Goal: Task Accomplishment & Management: Manage account settings

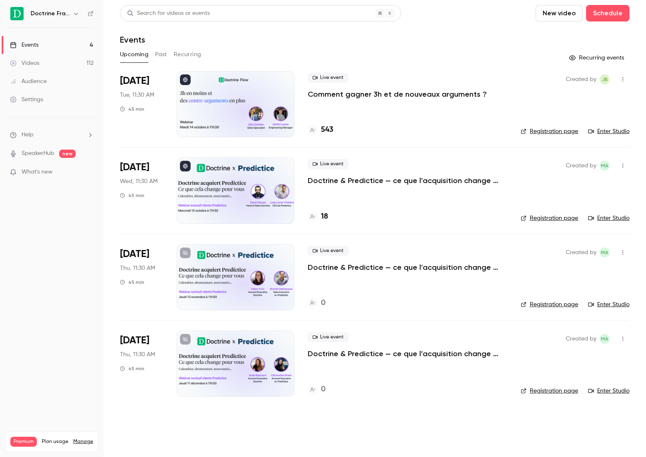
click at [359, 91] on p "Comment gagner 3h et de nouveaux arguments ?" at bounding box center [397, 94] width 179 height 10
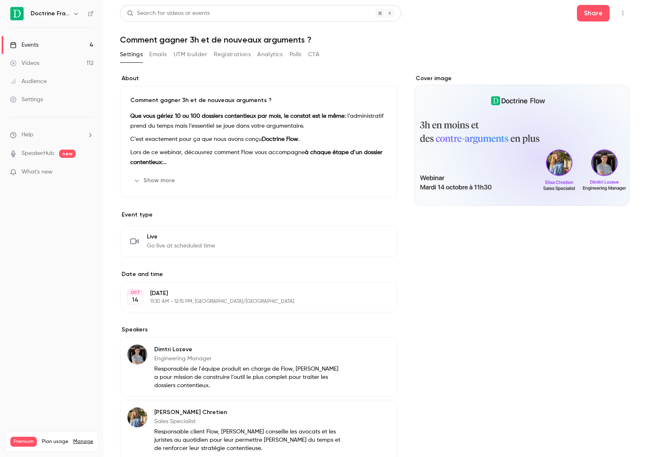
click at [248, 53] on button "Registrations" at bounding box center [232, 54] width 37 height 13
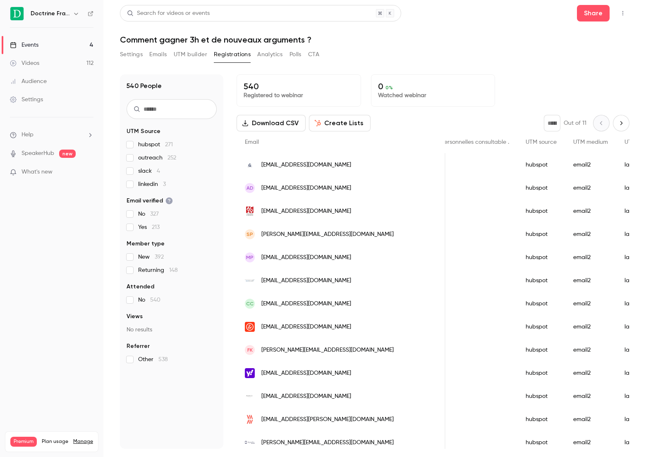
click at [49, 50] on link "Events 4" at bounding box center [51, 45] width 103 height 18
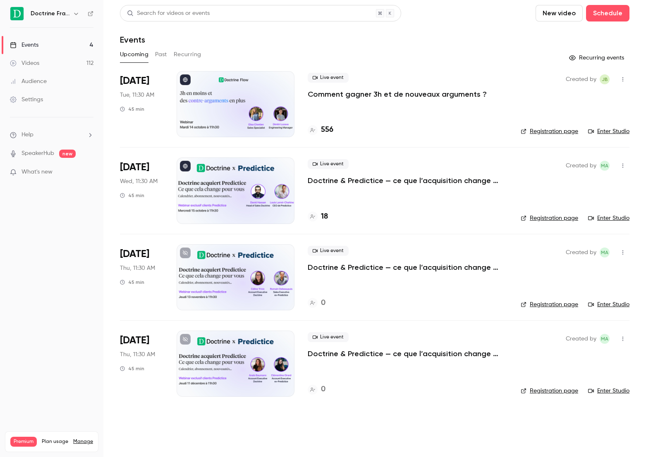
click at [354, 93] on p "Comment gagner 3h et de nouveaux arguments ?" at bounding box center [397, 94] width 179 height 10
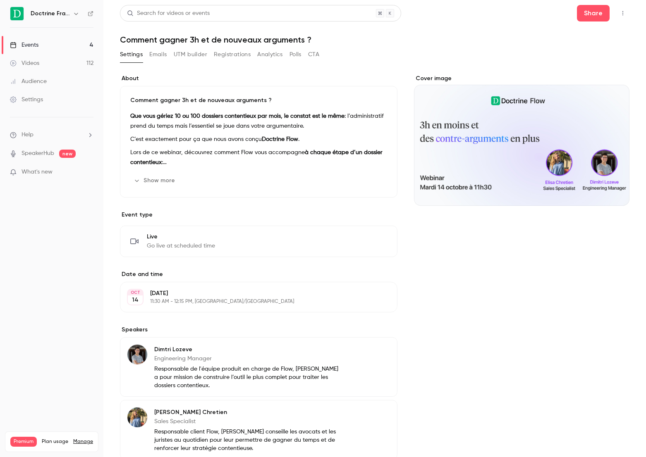
click at [237, 51] on button "Registrations" at bounding box center [232, 54] width 37 height 13
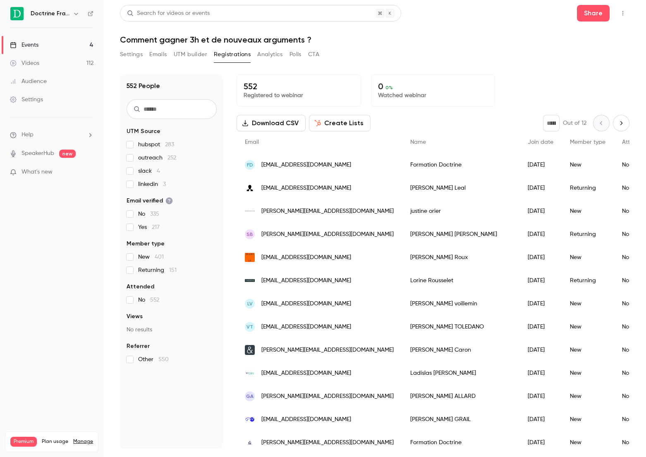
click at [626, 7] on button "button" at bounding box center [622, 13] width 13 height 13
click at [494, 36] on div at bounding box center [323, 228] width 646 height 457
click at [315, 51] on button "CTA" at bounding box center [313, 54] width 11 height 13
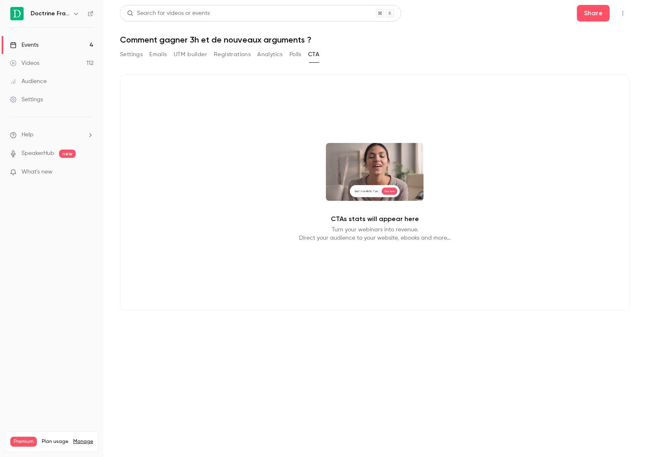
click at [249, 56] on button "Registrations" at bounding box center [232, 54] width 37 height 13
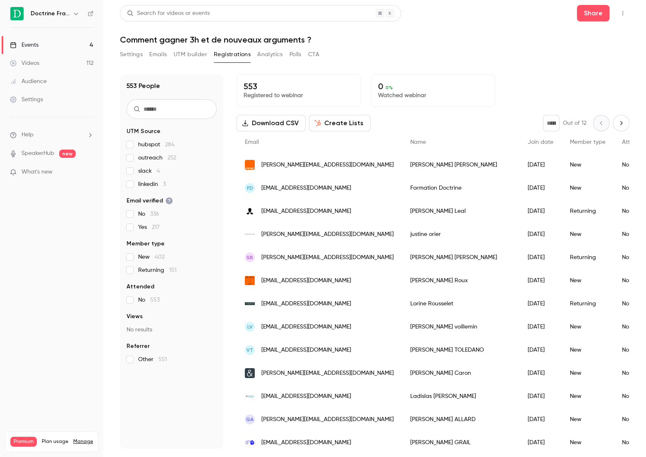
click at [626, 8] on button "button" at bounding box center [622, 13] width 13 height 13
click at [423, 36] on div at bounding box center [323, 228] width 646 height 457
click at [138, 55] on button "Settings" at bounding box center [131, 54] width 23 height 13
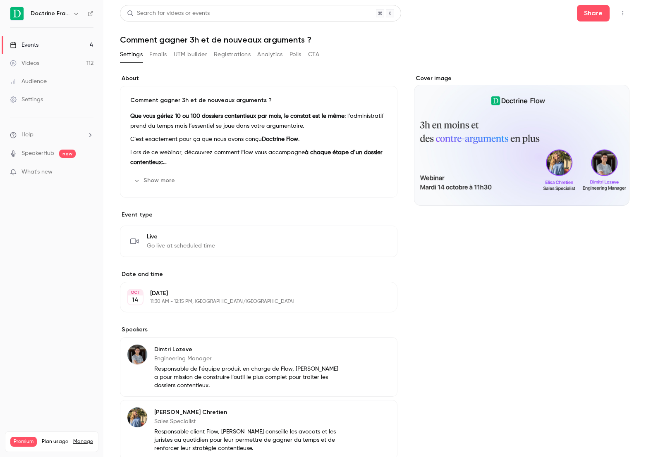
click at [78, 50] on link "Events 4" at bounding box center [51, 45] width 103 height 18
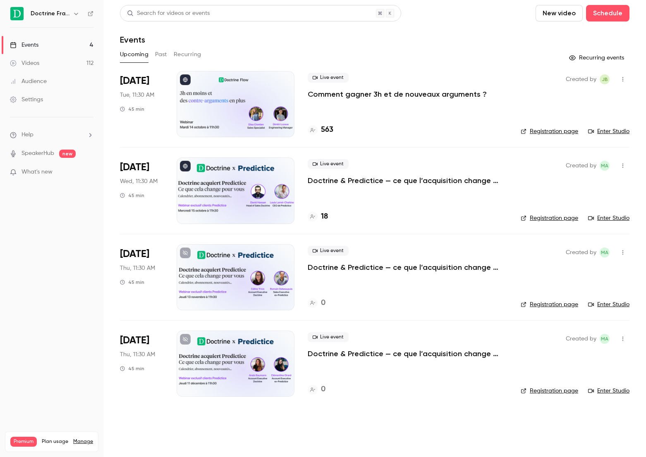
click at [86, 43] on link "Events 4" at bounding box center [51, 45] width 103 height 18
click at [87, 45] on link "Events 4" at bounding box center [51, 45] width 103 height 18
click at [360, 97] on p "Comment gagner 3h et de nouveaux arguments ?" at bounding box center [397, 94] width 179 height 10
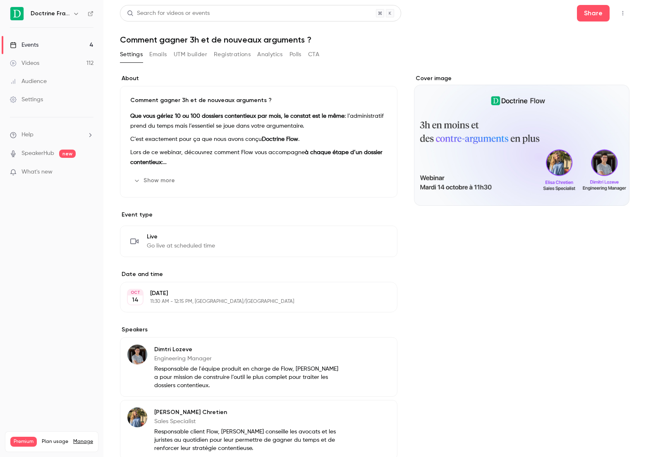
click at [65, 47] on link "Events 4" at bounding box center [51, 45] width 103 height 18
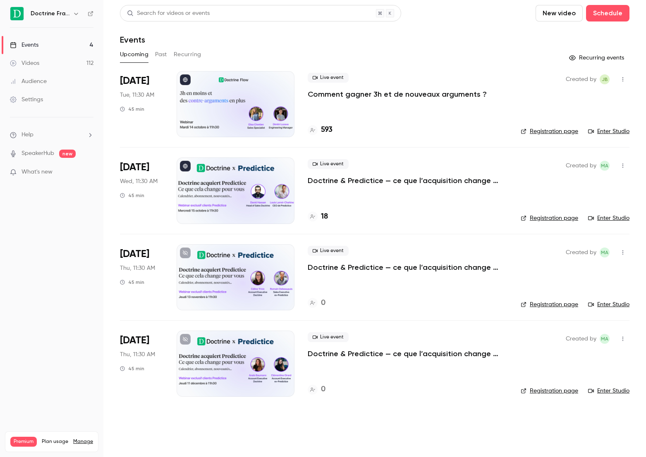
click at [324, 91] on p "Comment gagner 3h et de nouveaux arguments ?" at bounding box center [397, 94] width 179 height 10
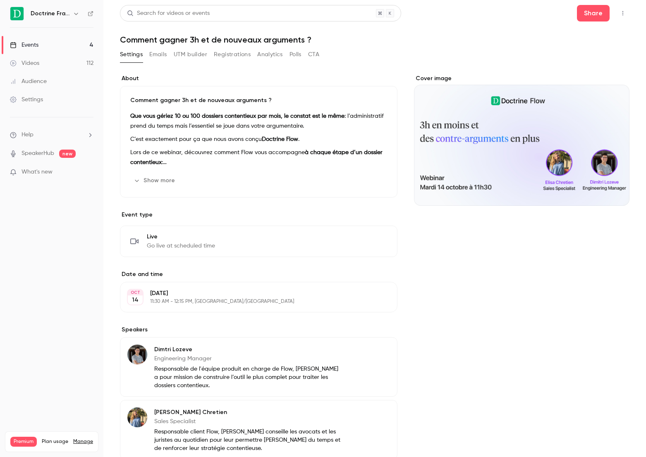
click at [247, 50] on button "Registrations" at bounding box center [232, 54] width 37 height 13
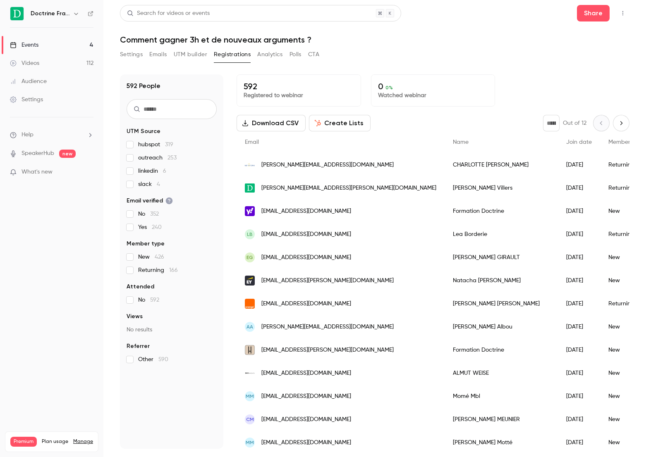
click at [52, 95] on link "Settings" at bounding box center [51, 100] width 103 height 18
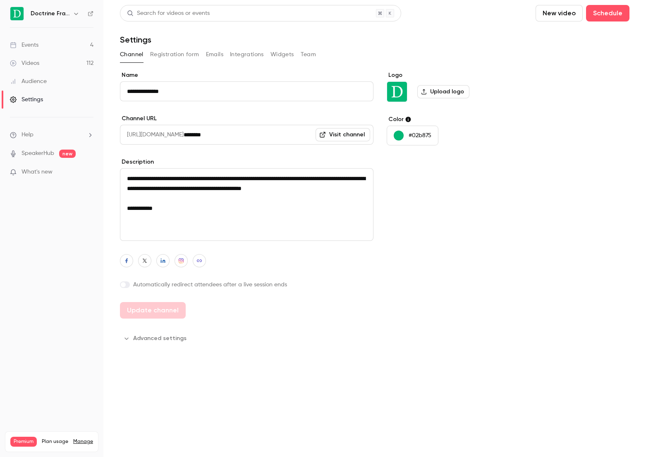
click at [29, 45] on div "Events" at bounding box center [24, 45] width 29 height 8
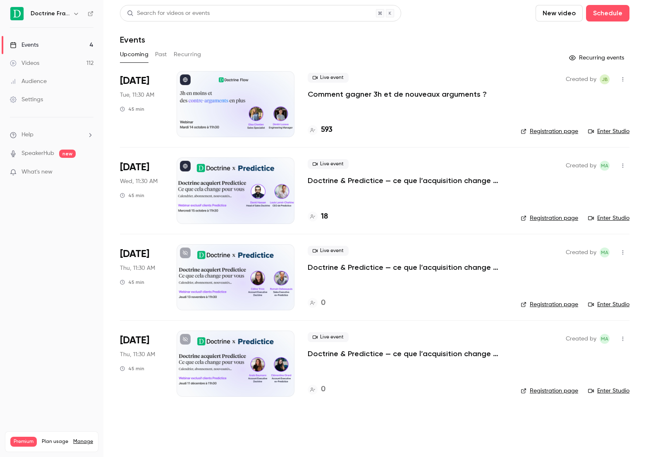
click at [322, 95] on p "Comment gagner 3h et de nouveaux arguments ?" at bounding box center [397, 94] width 179 height 10
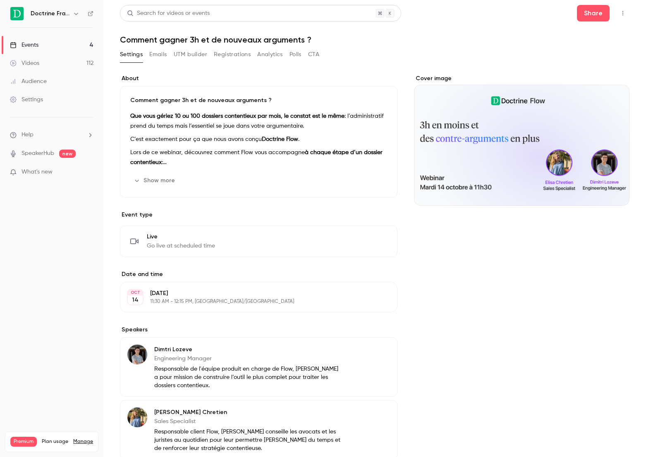
click at [33, 43] on div "Events" at bounding box center [24, 45] width 29 height 8
